Goal: Entertainment & Leisure: Browse casually

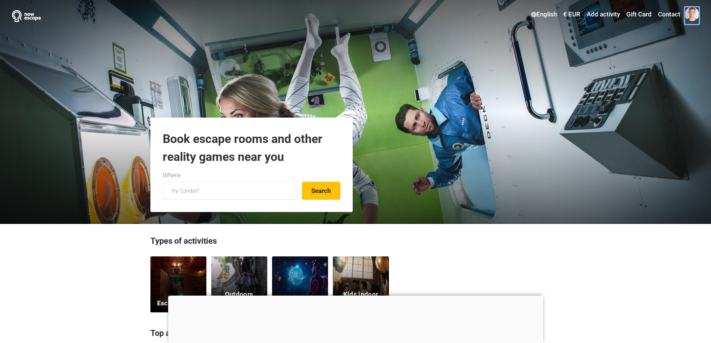
click at [689, 18] on span at bounding box center [692, 14] width 14 height 14
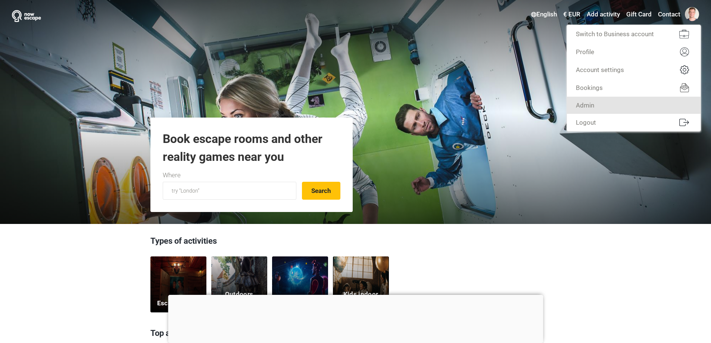
click at [622, 106] on link "Admin" at bounding box center [634, 105] width 134 height 17
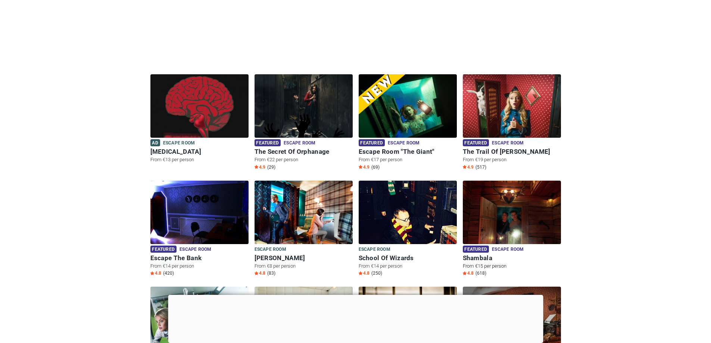
scroll to position [373, 0]
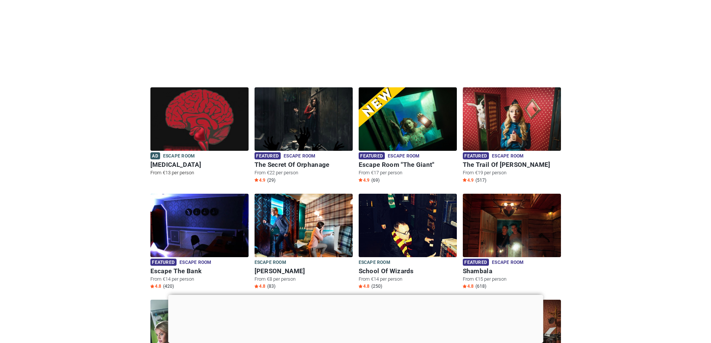
click at [192, 135] on img at bounding box center [199, 123] width 98 height 73
click at [308, 130] on img at bounding box center [304, 123] width 98 height 73
click at [354, 295] on div at bounding box center [355, 295] width 375 height 0
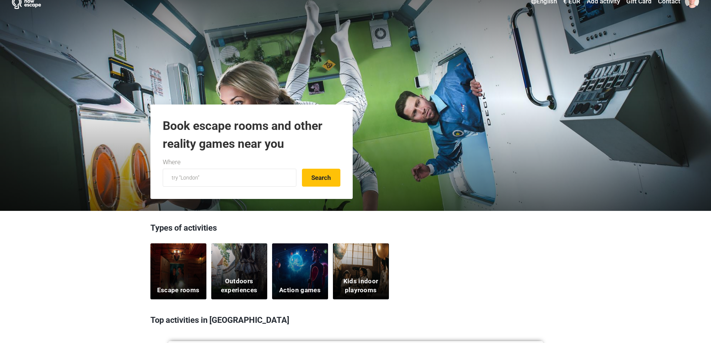
scroll to position [0, 0]
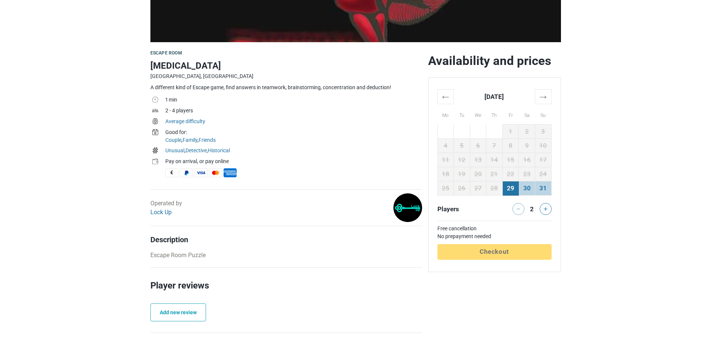
scroll to position [37, 0]
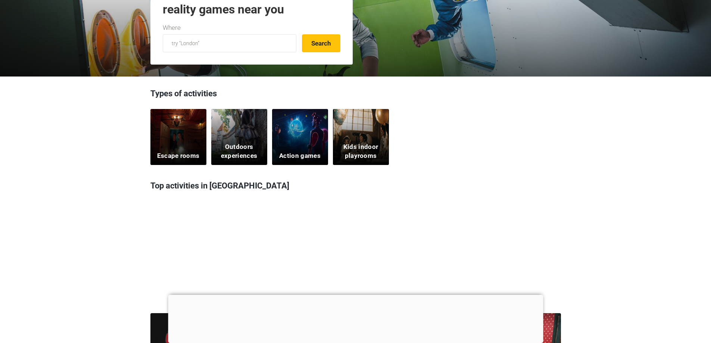
scroll to position [149, 0]
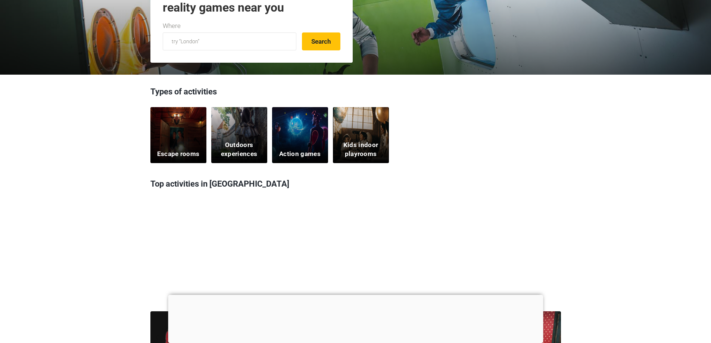
click at [179, 136] on div "Escape rooms" at bounding box center [178, 135] width 56 height 56
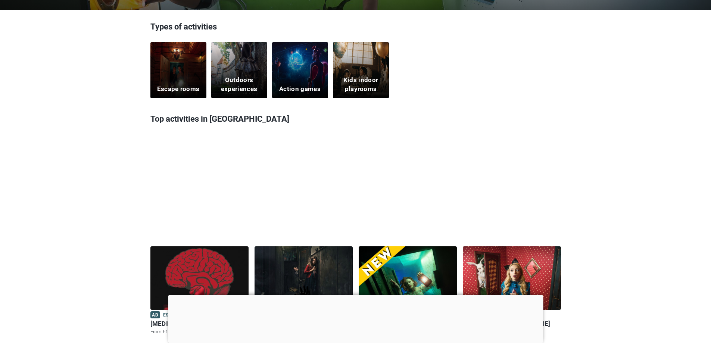
scroll to position [336, 0]
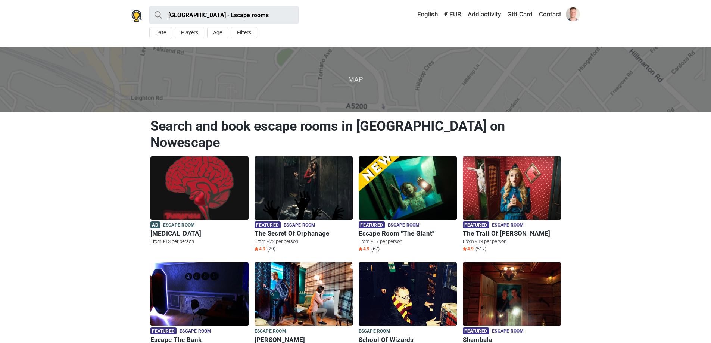
click at [216, 178] on img at bounding box center [199, 187] width 98 height 63
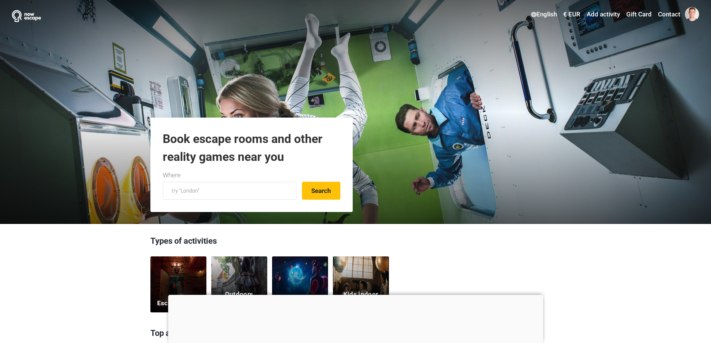
click at [196, 277] on div "Escape rooms" at bounding box center [178, 284] width 56 height 56
click at [357, 295] on div at bounding box center [355, 295] width 375 height 0
